Goal: Task Accomplishment & Management: Complete application form

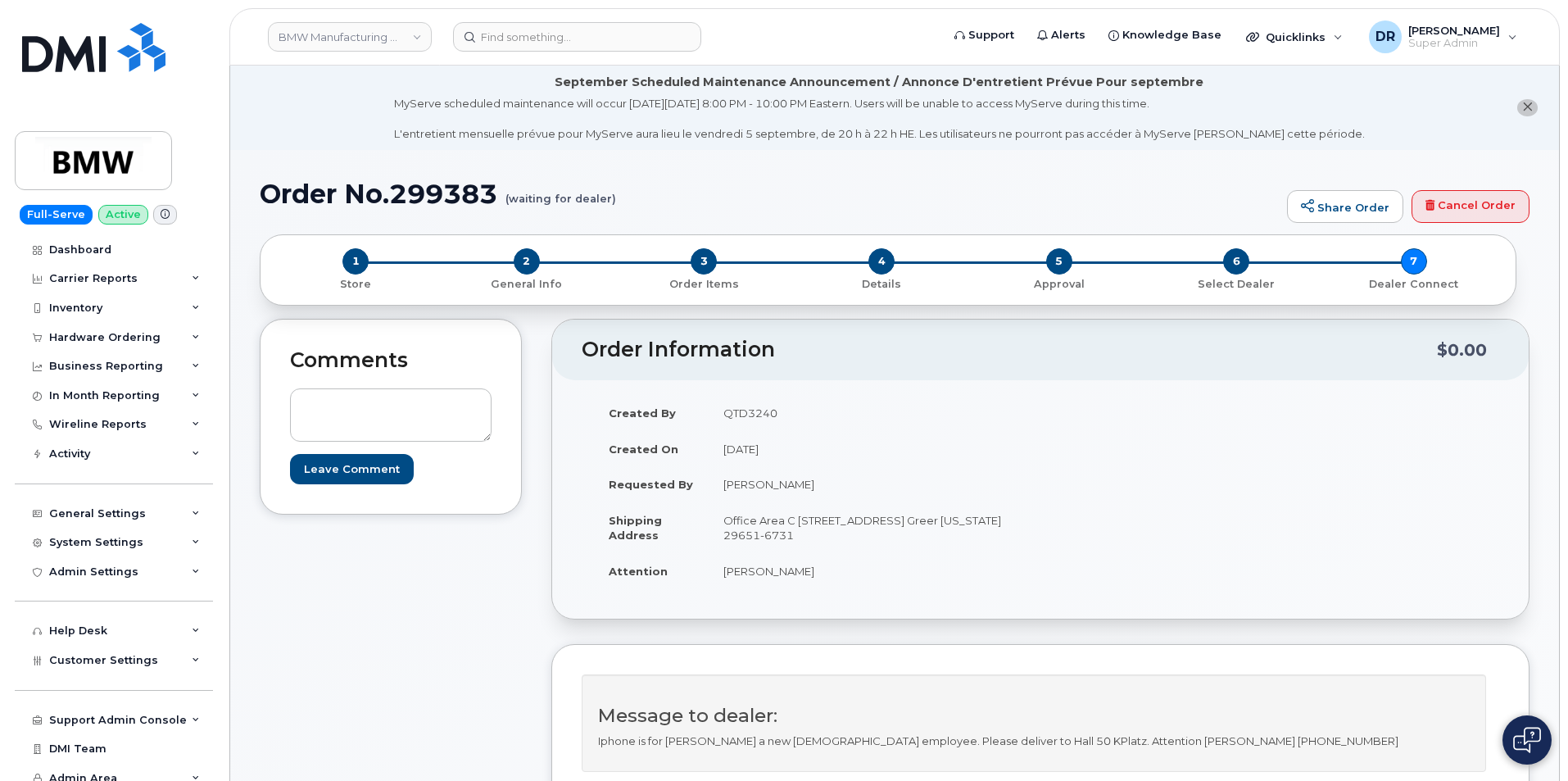
scroll to position [403, 0]
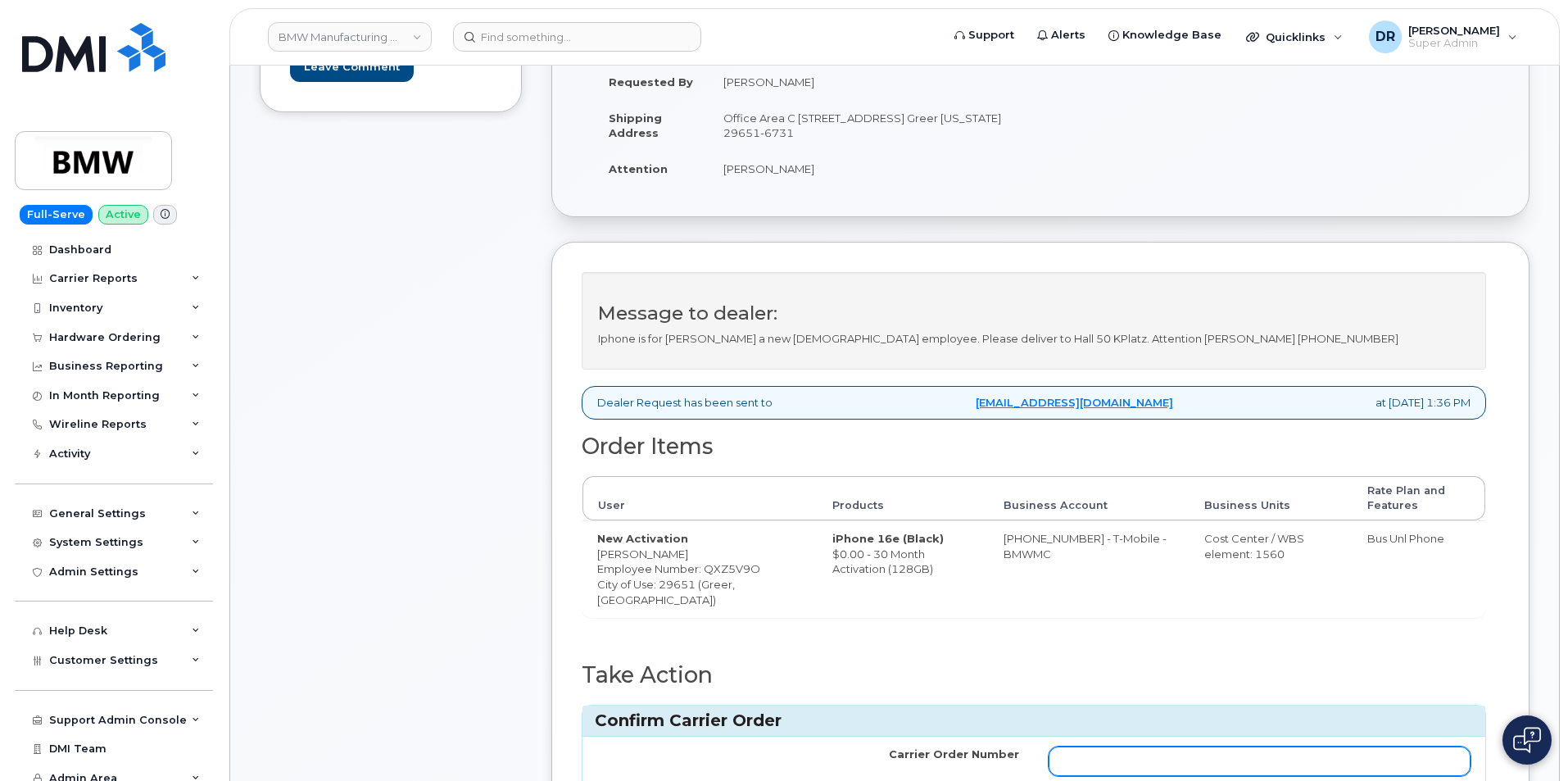
click at [1259, 765] on input "Carrier Order Number" at bounding box center [1259, 760] width 422 height 29
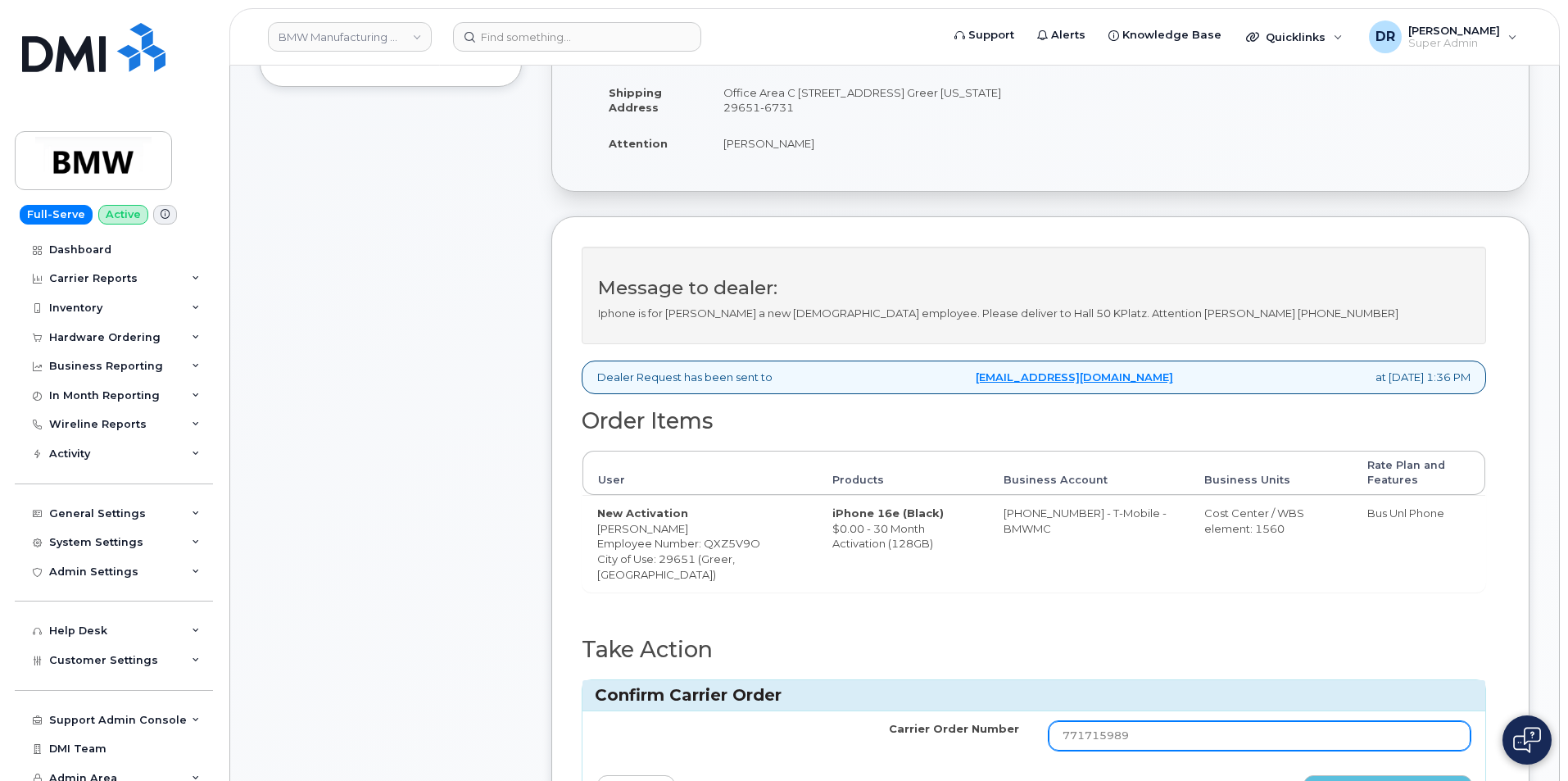
type input "771715989"
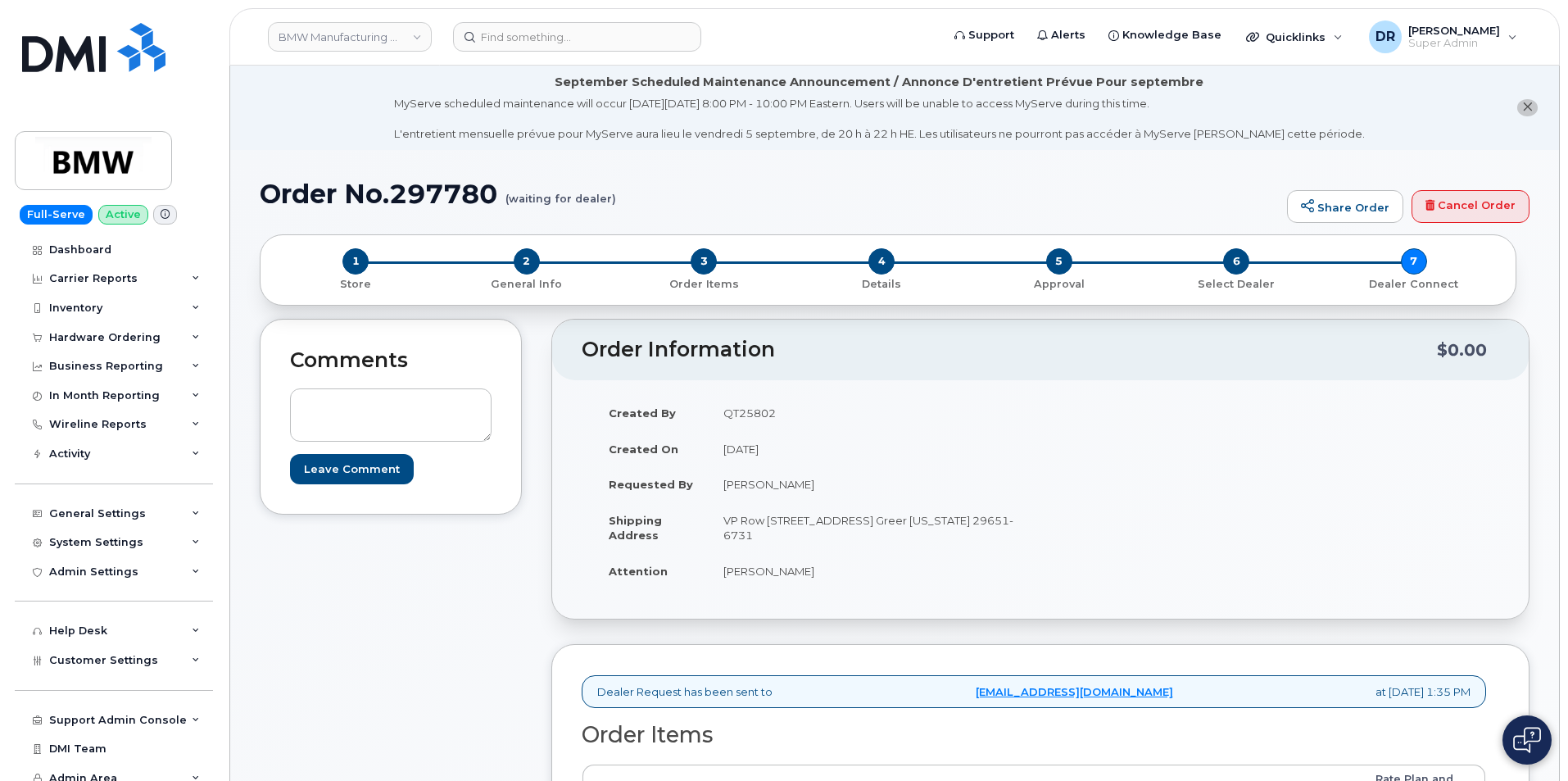
scroll to position [289, 0]
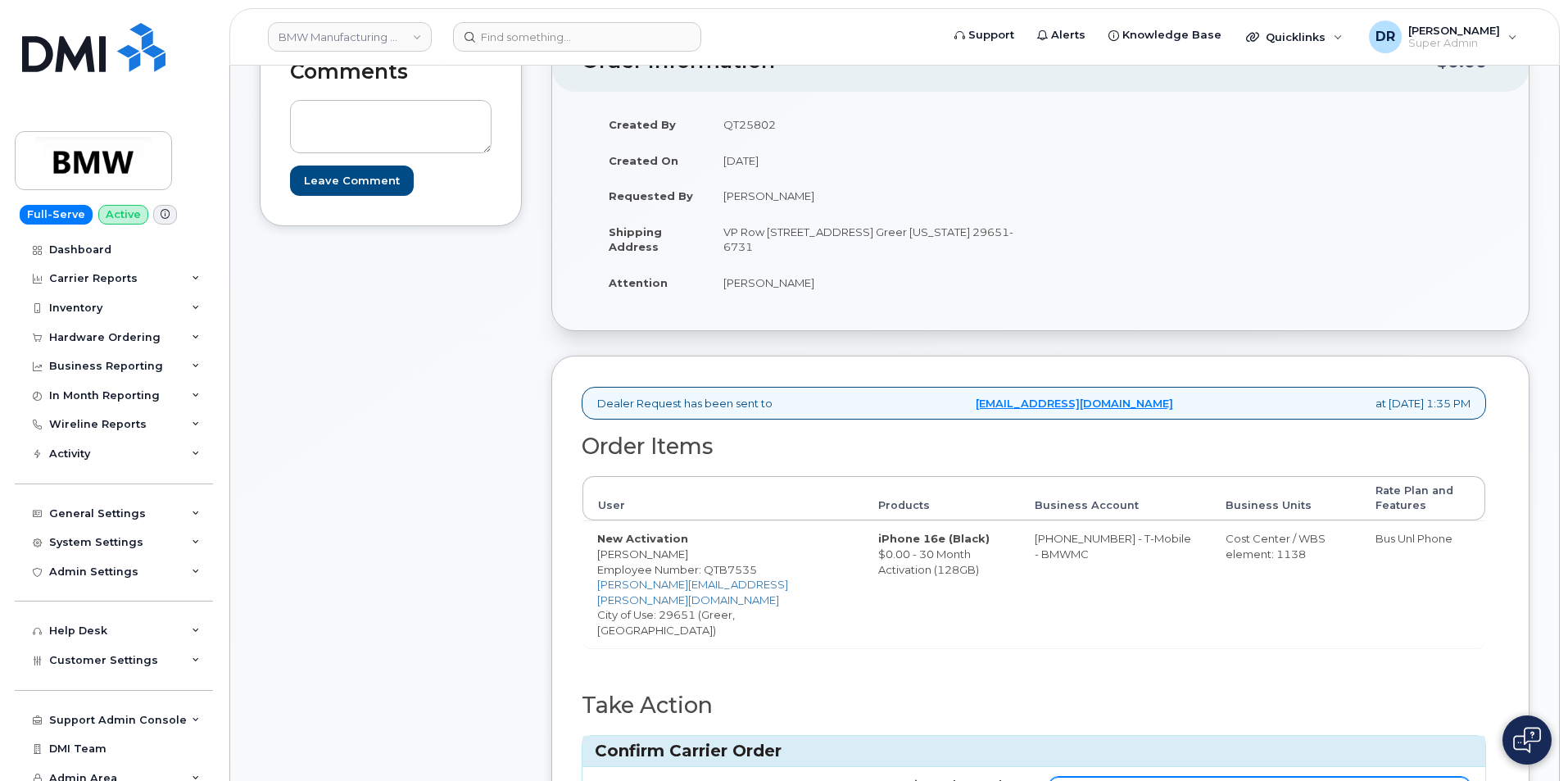
click at [1259, 777] on input "Carrier Order Number" at bounding box center [1259, 791] width 422 height 29
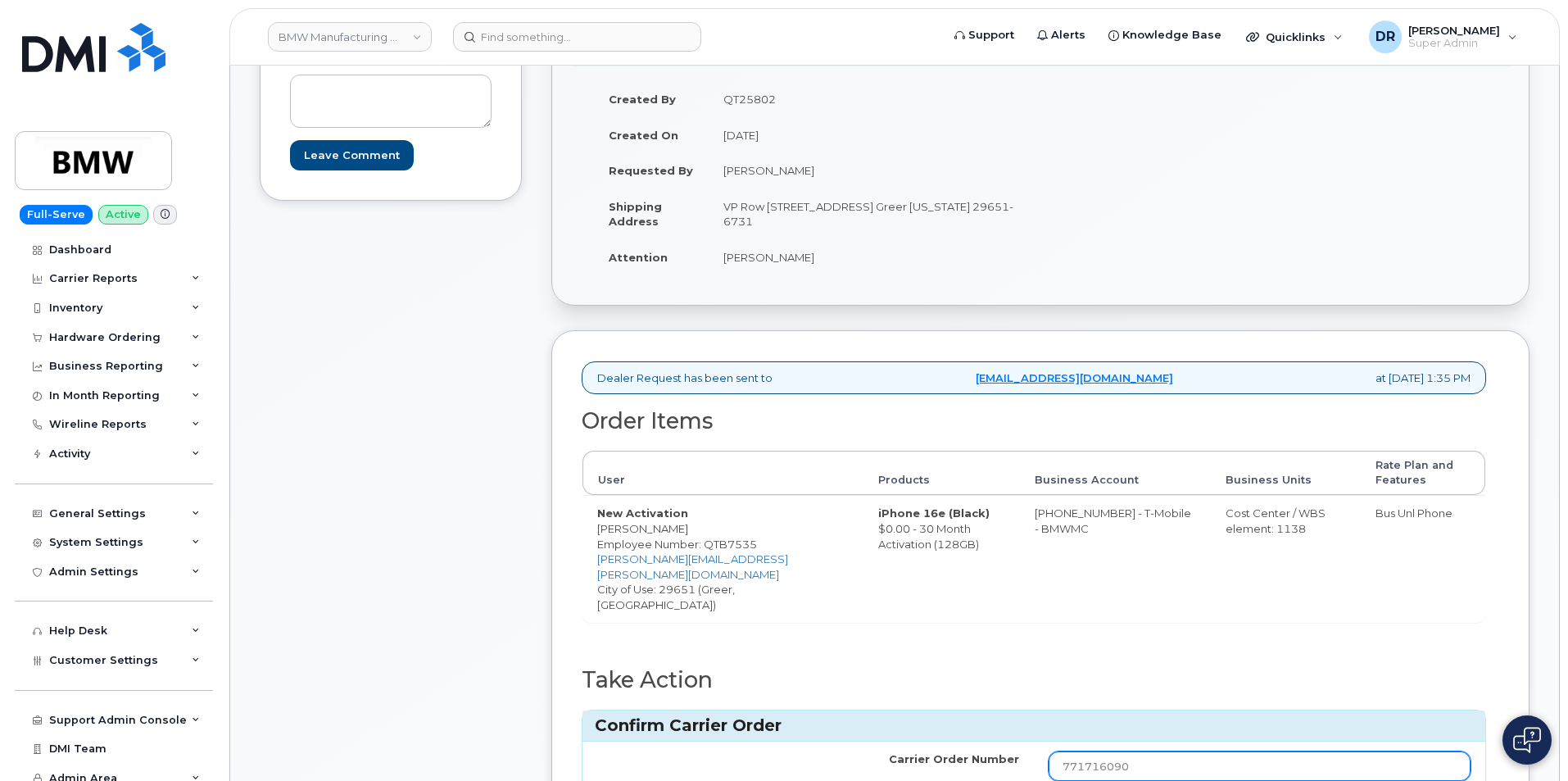
type input "771716090"
